Goal: Transaction & Acquisition: Purchase product/service

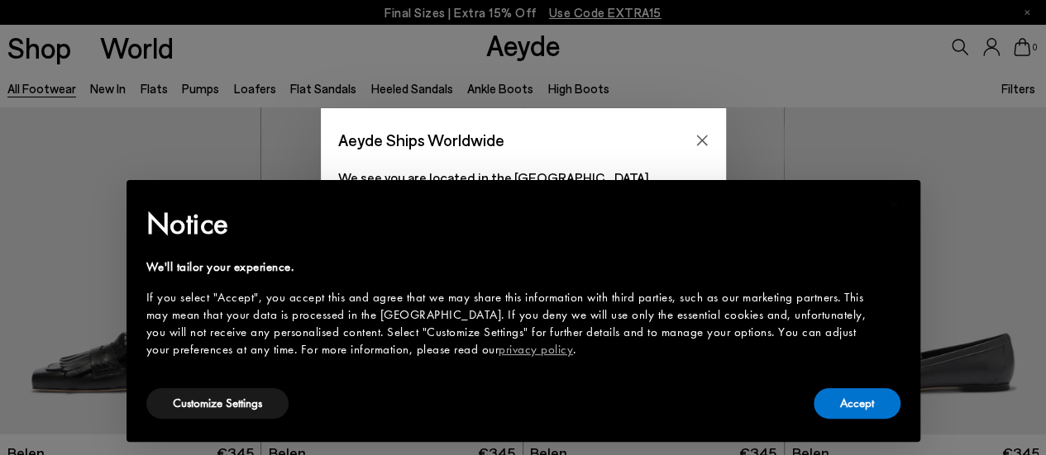
click at [226, 153] on div "Aeyde Ships Worldwide We see you are located in the [GEOGRAPHIC_DATA] Please pu…" at bounding box center [523, 227] width 1046 height 238
click at [857, 403] on button "Accept" at bounding box center [856, 403] width 87 height 31
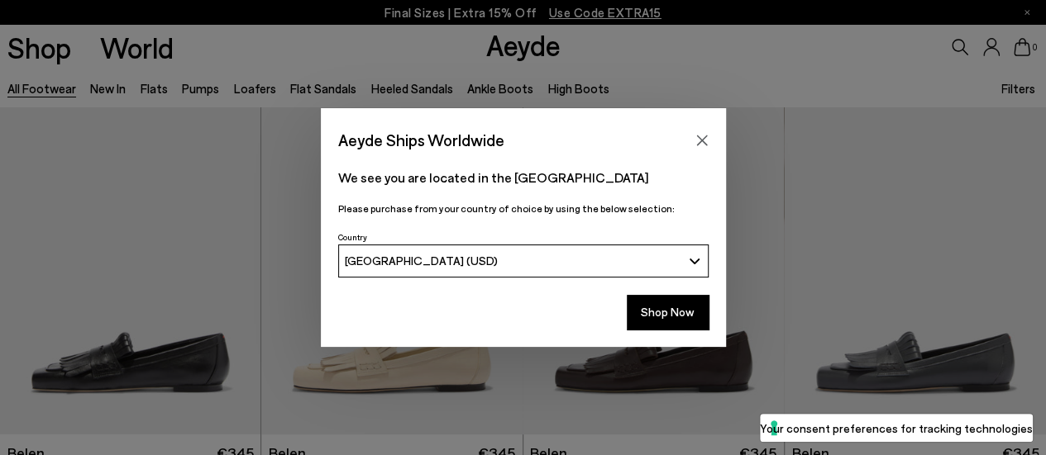
click at [856, 401] on div "Aeyde Ships Worldwide We see you are located in the [GEOGRAPHIC_DATA] Please pu…" at bounding box center [523, 227] width 1046 height 455
click at [695, 143] on icon "Close" at bounding box center [701, 140] width 13 height 13
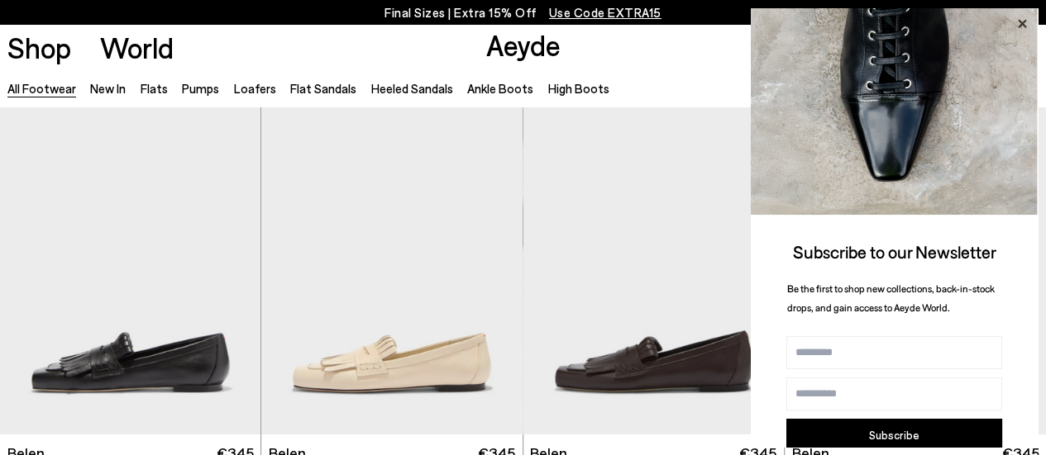
click at [1027, 13] on icon at bounding box center [1021, 23] width 21 height 21
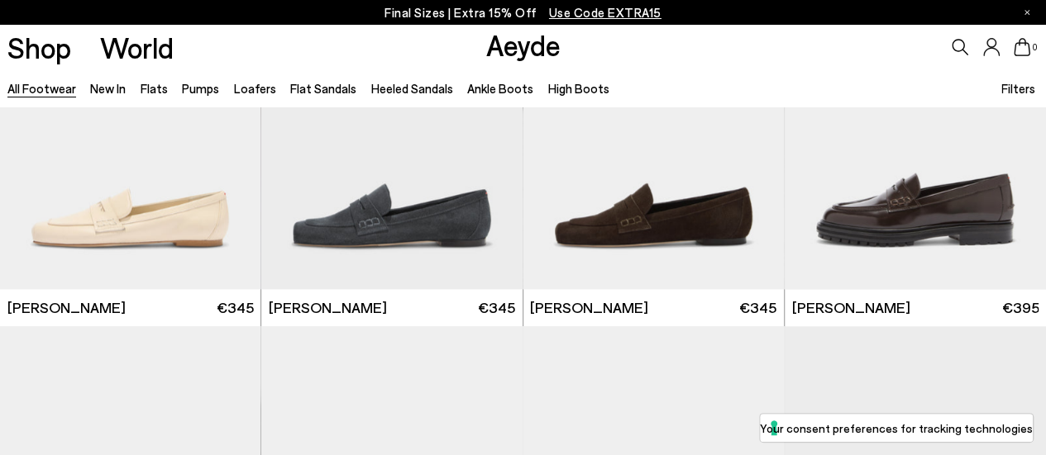
scroll to position [874, 0]
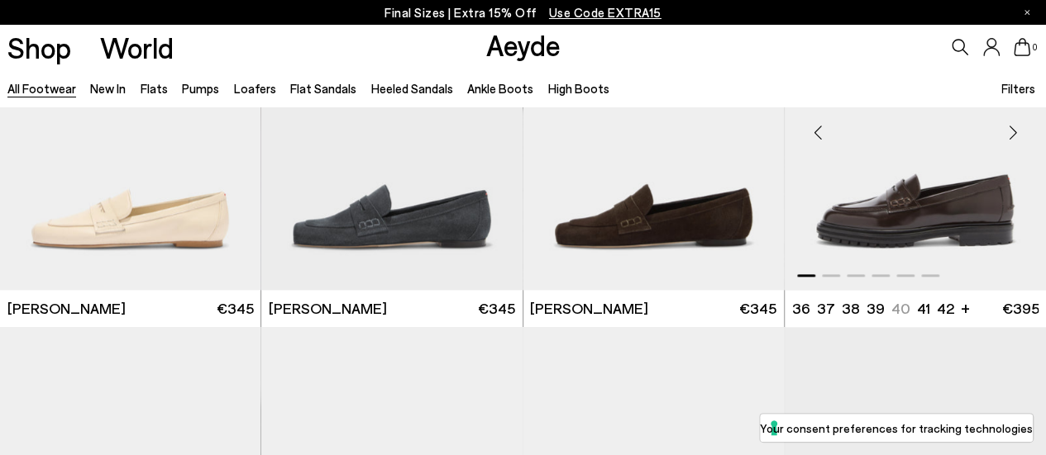
click at [1022, 131] on div "Next slide" at bounding box center [1013, 133] width 50 height 50
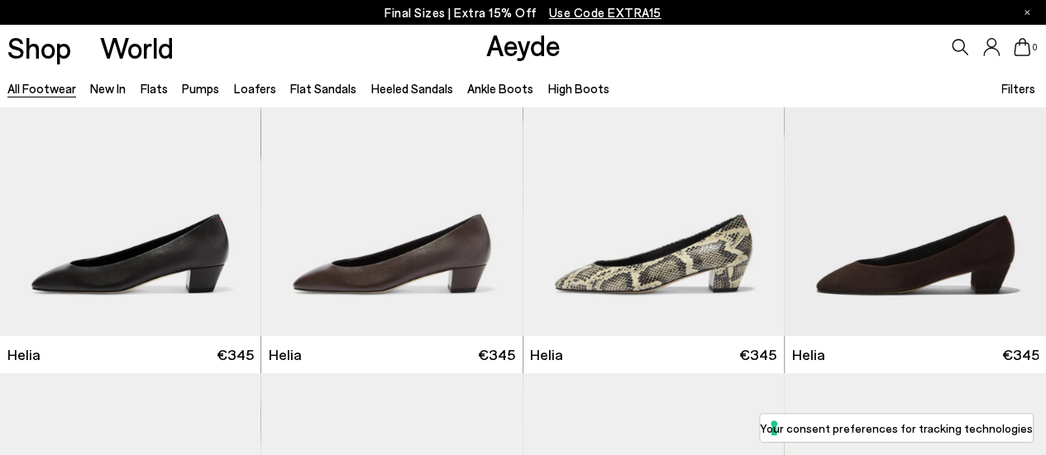
scroll to position [2651, 0]
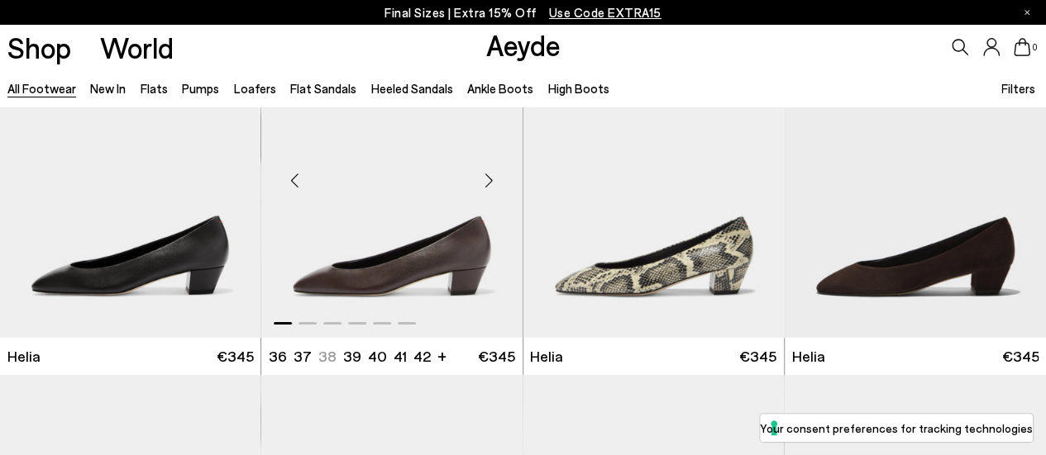
click at [495, 180] on div "Next slide" at bounding box center [489, 180] width 50 height 50
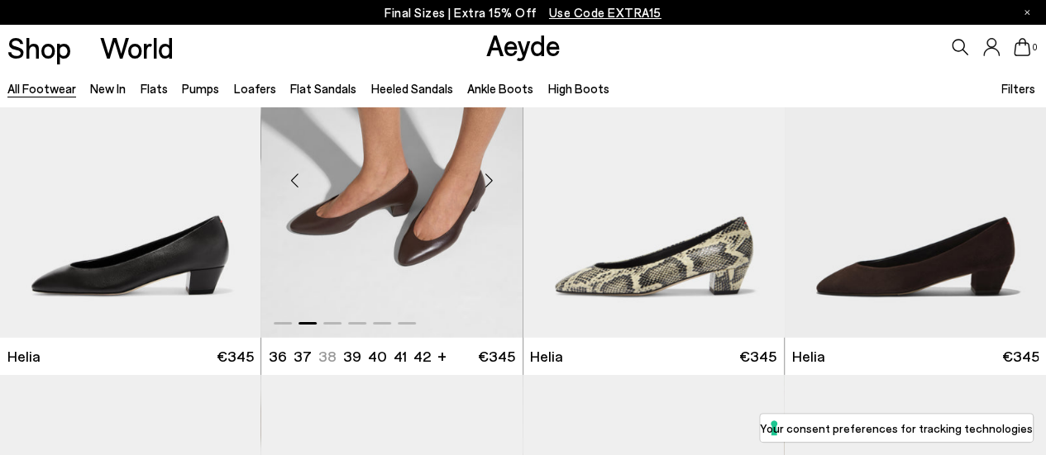
click at [496, 183] on div "Next slide" at bounding box center [489, 180] width 50 height 50
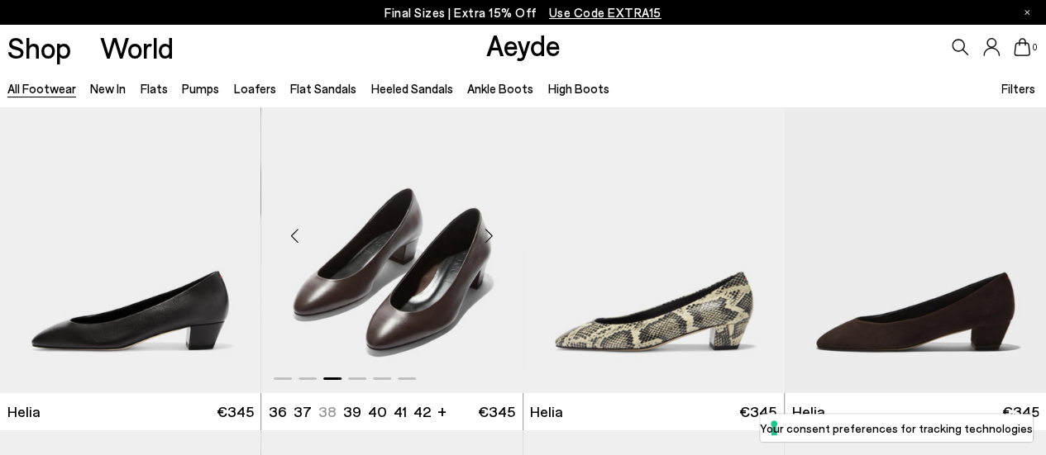
scroll to position [2593, 0]
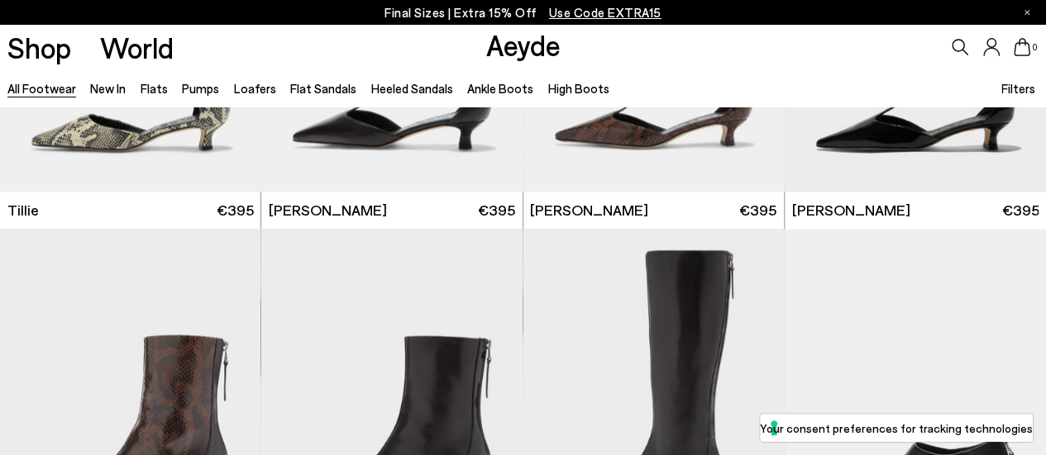
scroll to position [4425, 0]
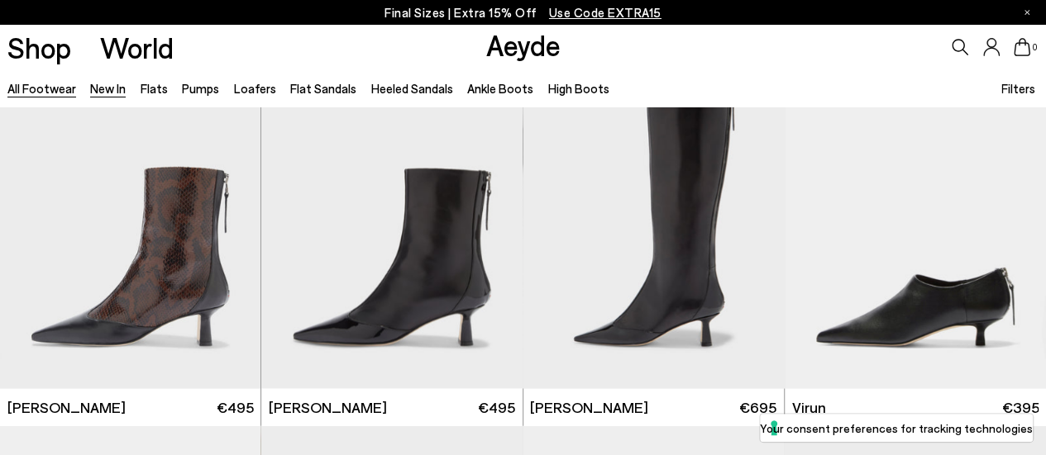
click at [114, 87] on link "New In" at bounding box center [108, 88] width 36 height 15
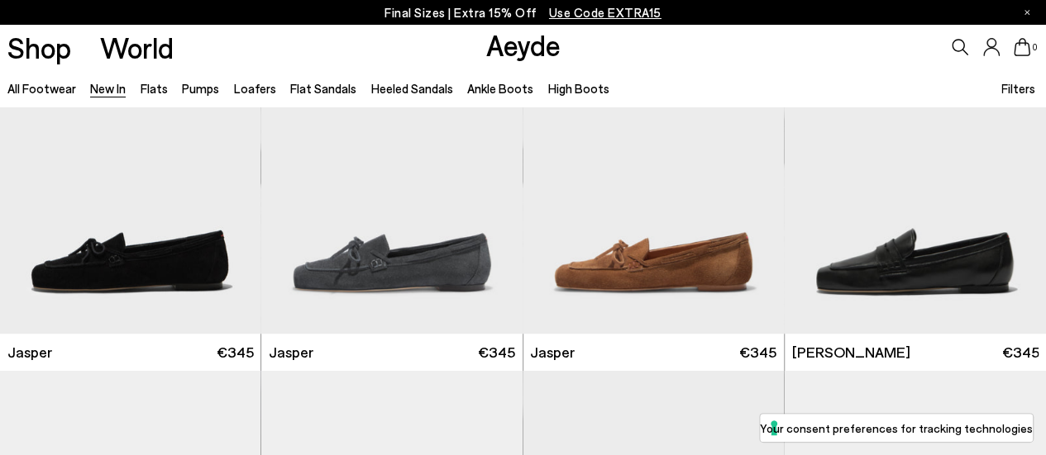
scroll to position [468, 0]
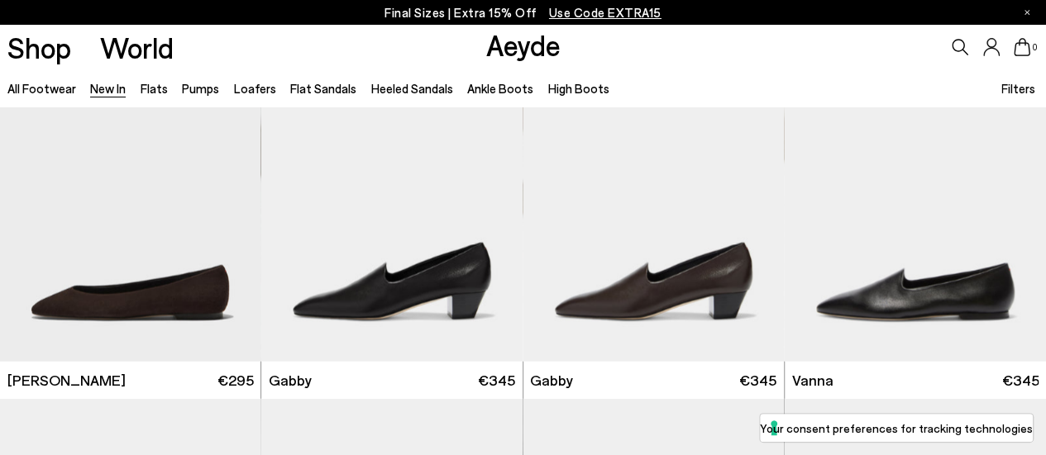
scroll to position [1921, 0]
